Goal: Find specific page/section: Find specific page/section

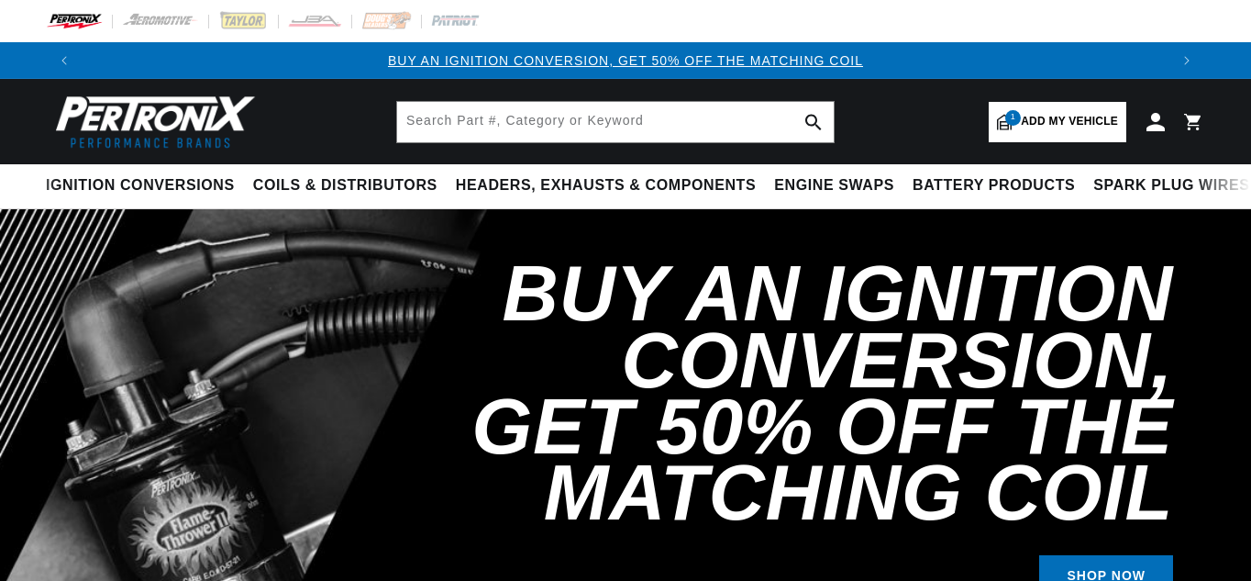
select select "1969"
select select "Jaguar"
select select "XKE"
select select "4.2L"
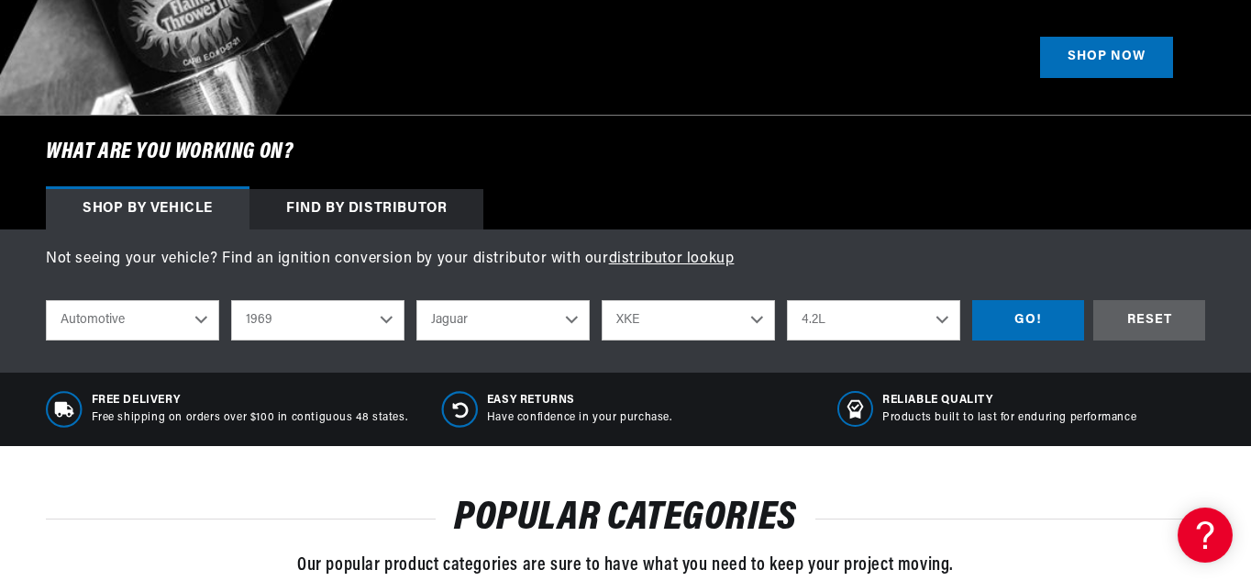
scroll to position [0, 1086]
click at [386, 319] on select "2022 2021 2020 2019 2018 2017 2016 2015 2014 2013 2012 2011 2010 2009 2008 2007…" at bounding box center [317, 320] width 173 height 40
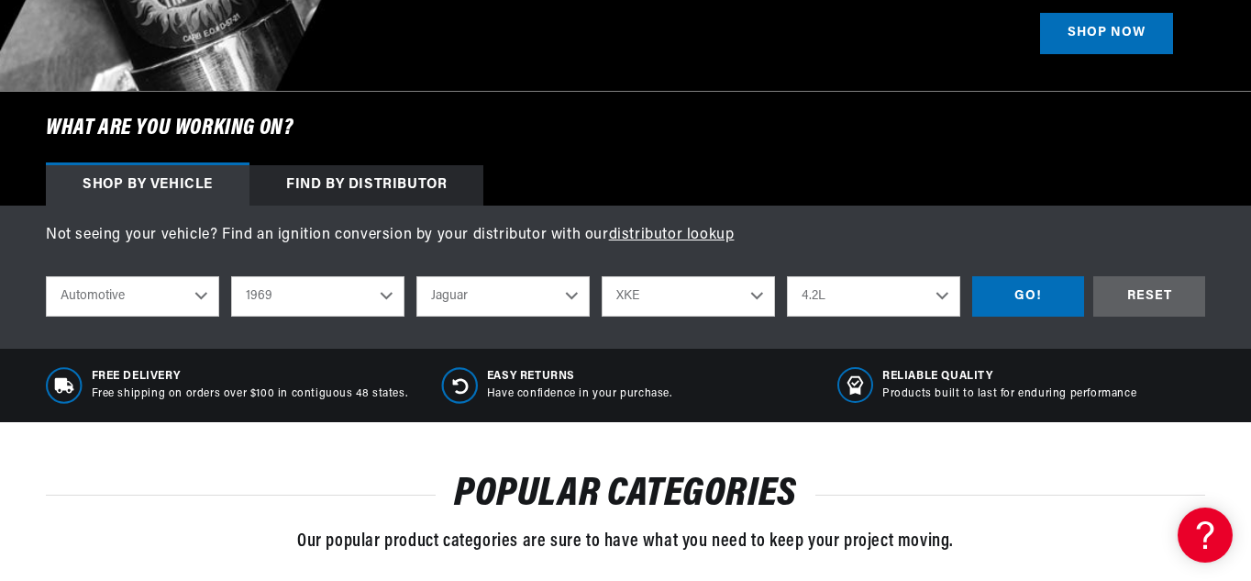
scroll to position [543, 0]
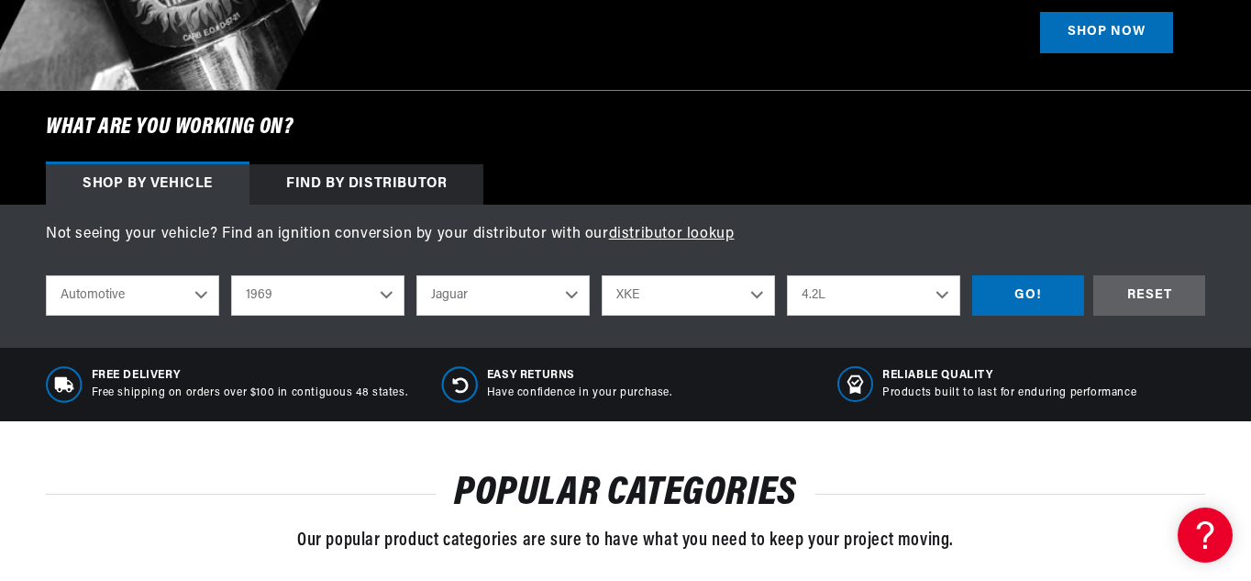
click at [383, 294] on select "2022 2021 2020 2019 2018 2017 2016 2015 2014 2013 2012 2011 2010 2009 2008 2007…" at bounding box center [317, 295] width 173 height 40
click at [231, 275] on select "2022 2021 2020 2019 2018 2017 2016 2015 2014 2013 2012 2011 2010 2009 2008 2007…" at bounding box center [317, 295] width 173 height 40
select select "1968"
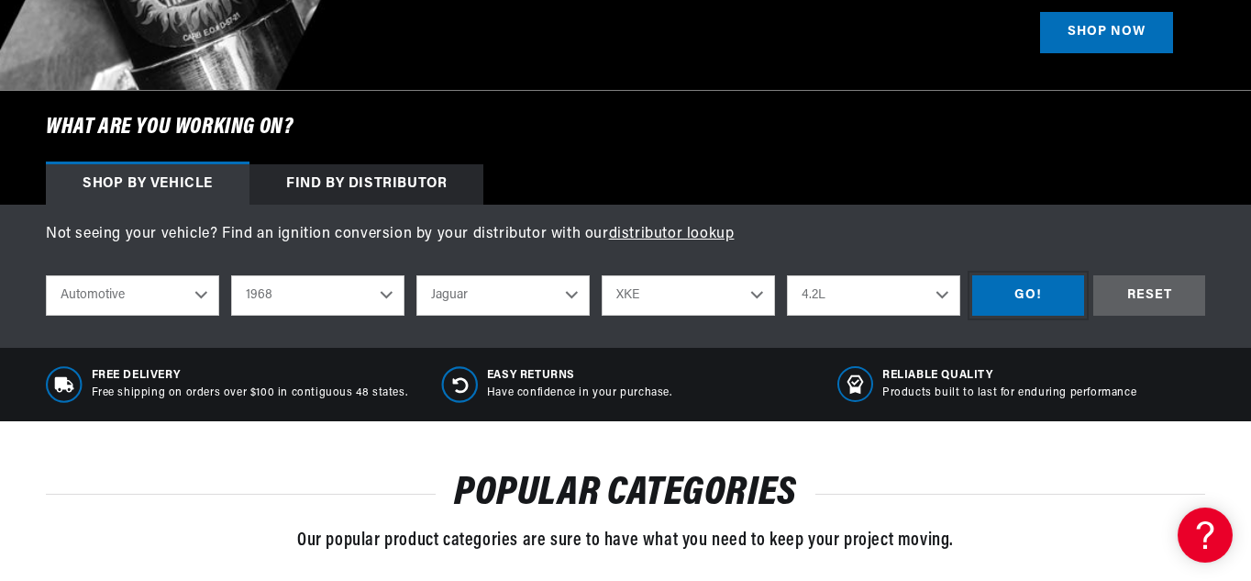
click at [1015, 299] on div "GO!" at bounding box center [1028, 295] width 112 height 41
